Goal: Use online tool/utility: Utilize a website feature to perform a specific function

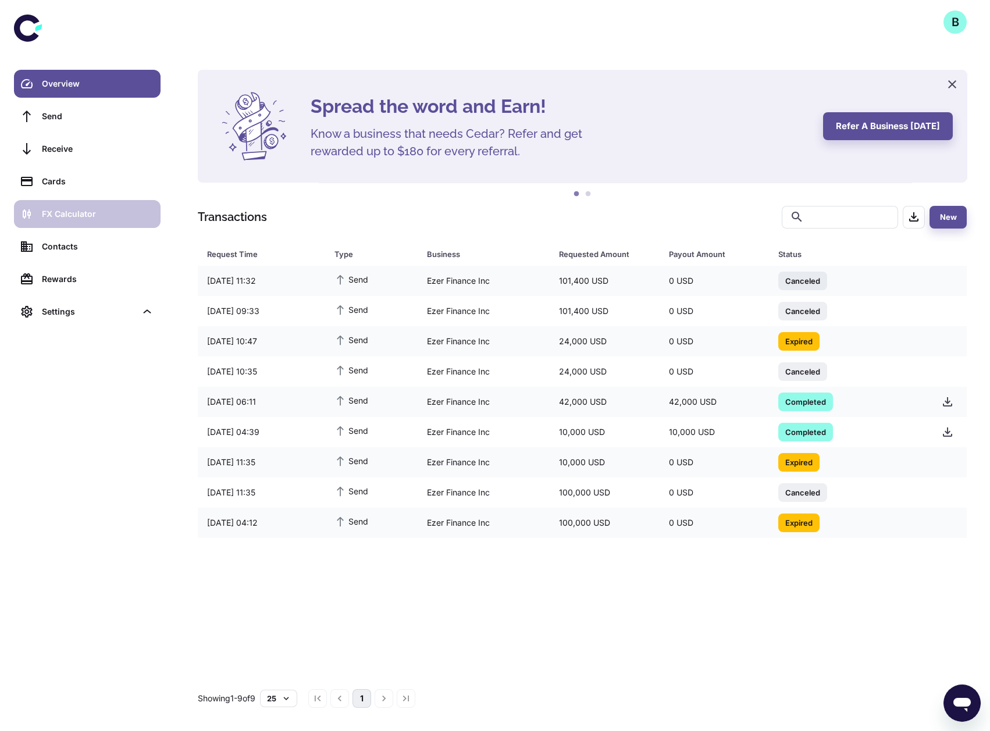
click at [92, 208] on div "FX Calculator" at bounding box center [98, 214] width 112 height 13
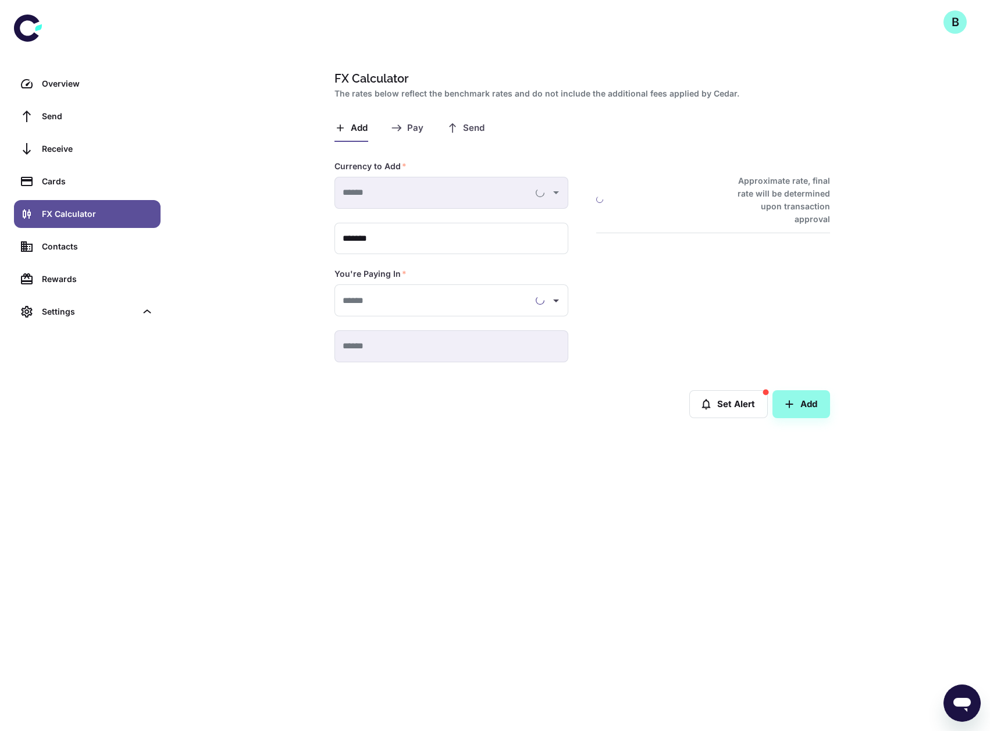
type input "**********"
